Goal: Navigation & Orientation: Find specific page/section

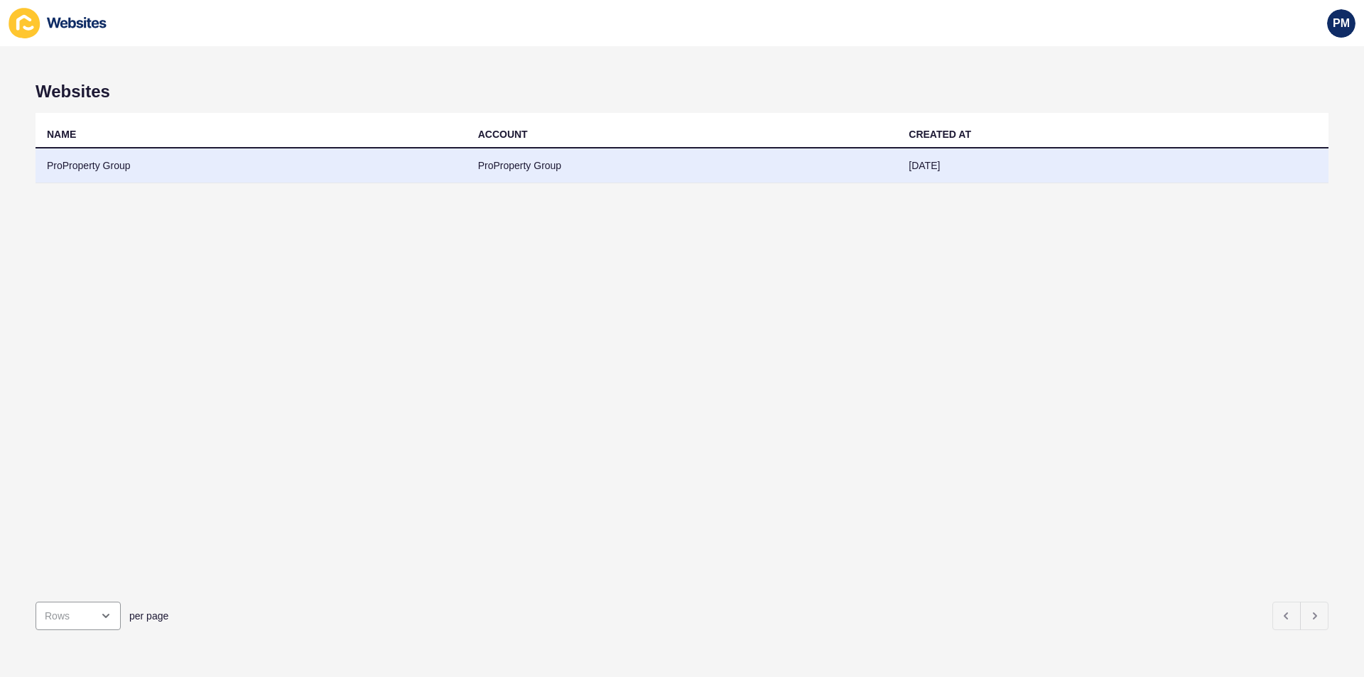
click at [215, 164] on td "ProProperty Group" at bounding box center [251, 166] width 431 height 35
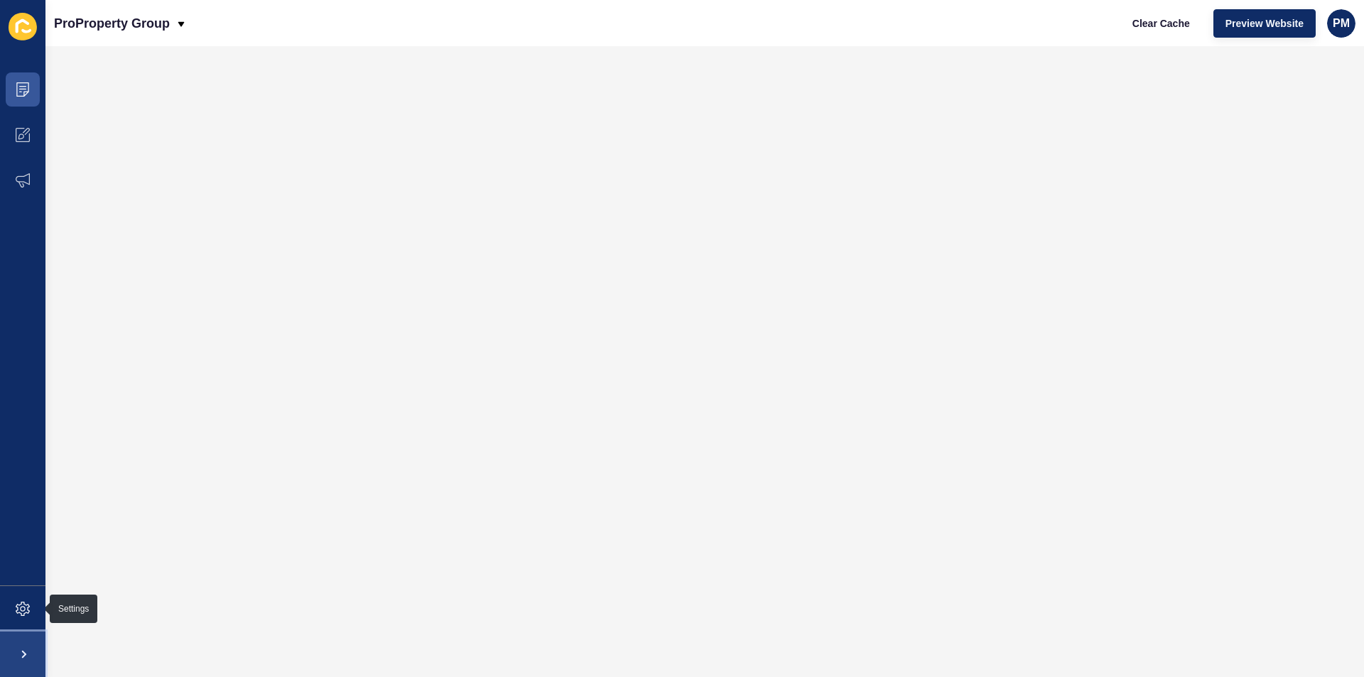
click at [23, 659] on span at bounding box center [22, 654] width 45 height 45
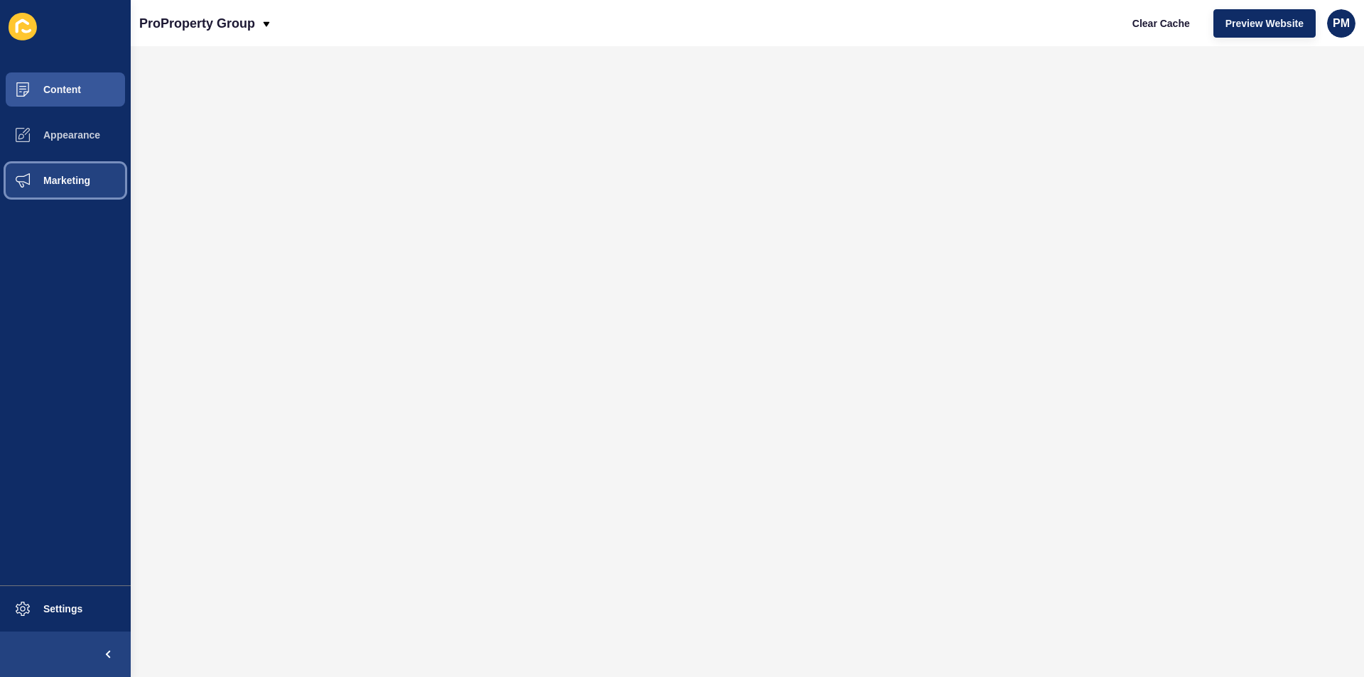
click at [41, 181] on span "Marketing" at bounding box center [44, 180] width 92 height 11
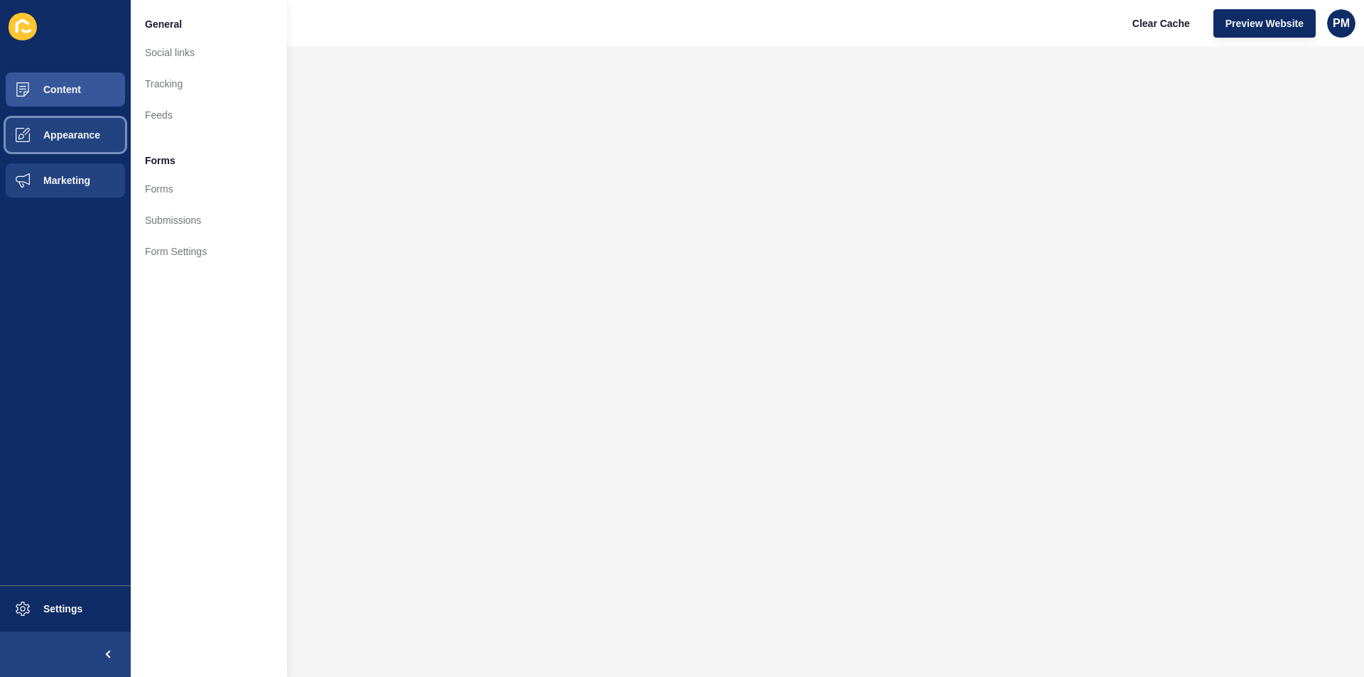
click at [42, 136] on span "Appearance" at bounding box center [49, 134] width 102 height 11
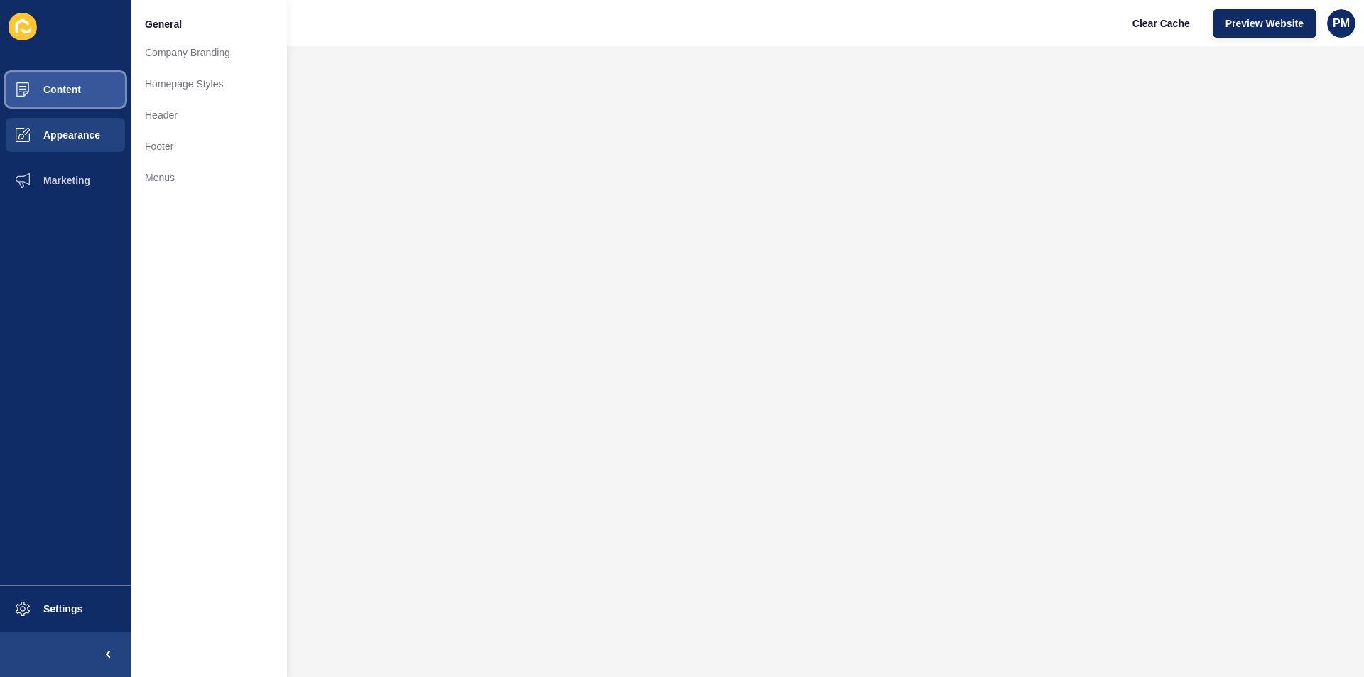
click at [90, 83] on button "Content" at bounding box center [65, 89] width 131 height 45
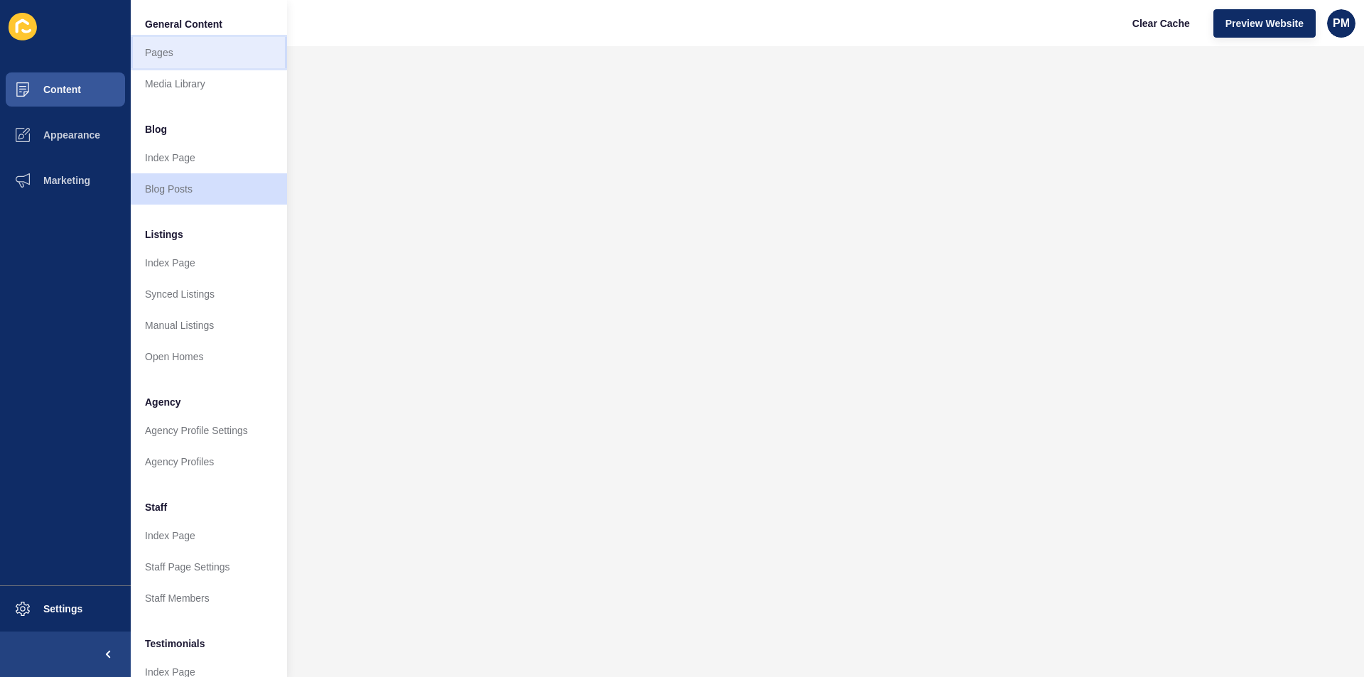
click at [144, 53] on link "Pages" at bounding box center [209, 52] width 156 height 31
